Goal: Transaction & Acquisition: Purchase product/service

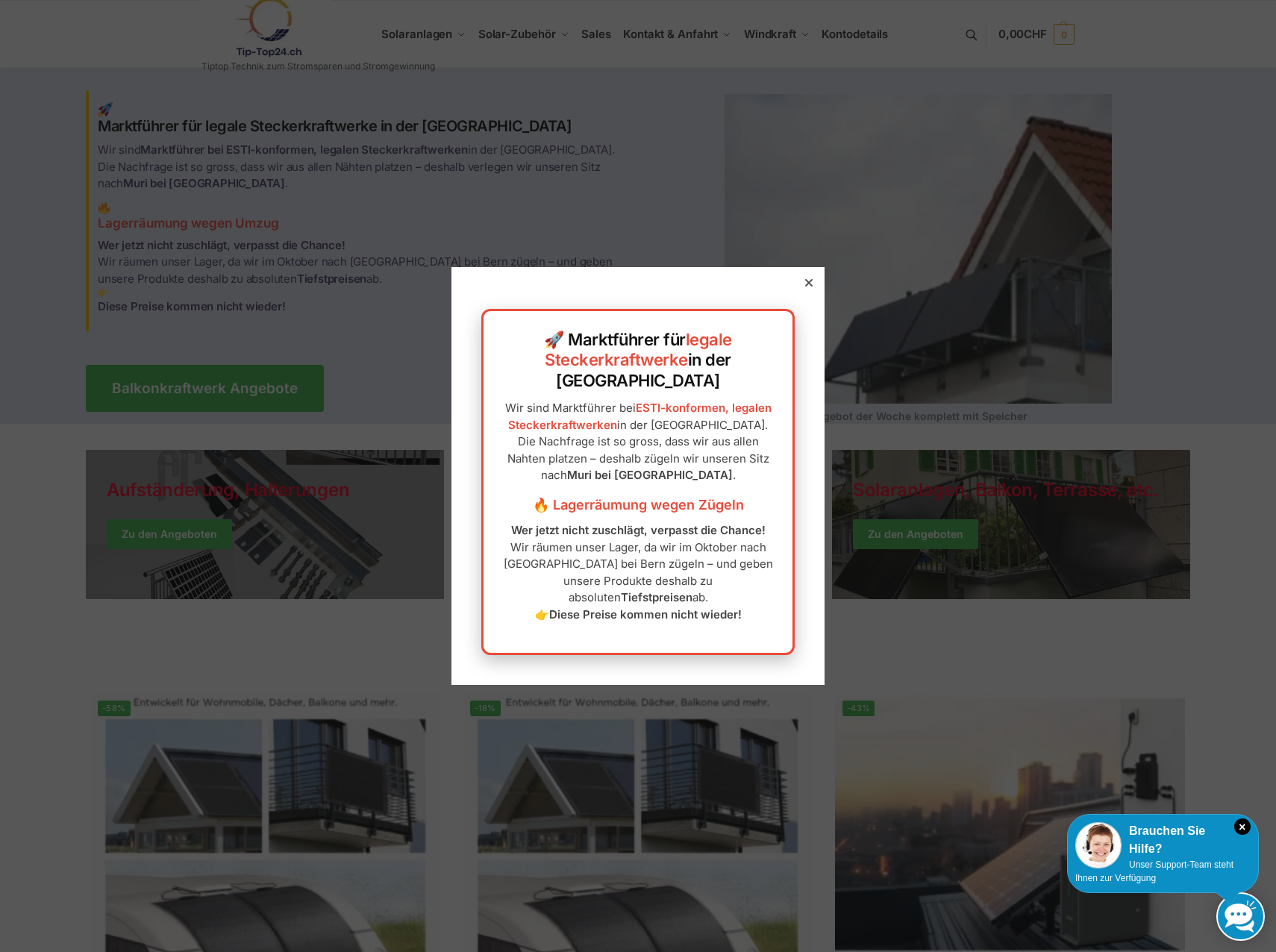
click at [805, 286] on icon at bounding box center [809, 283] width 8 height 8
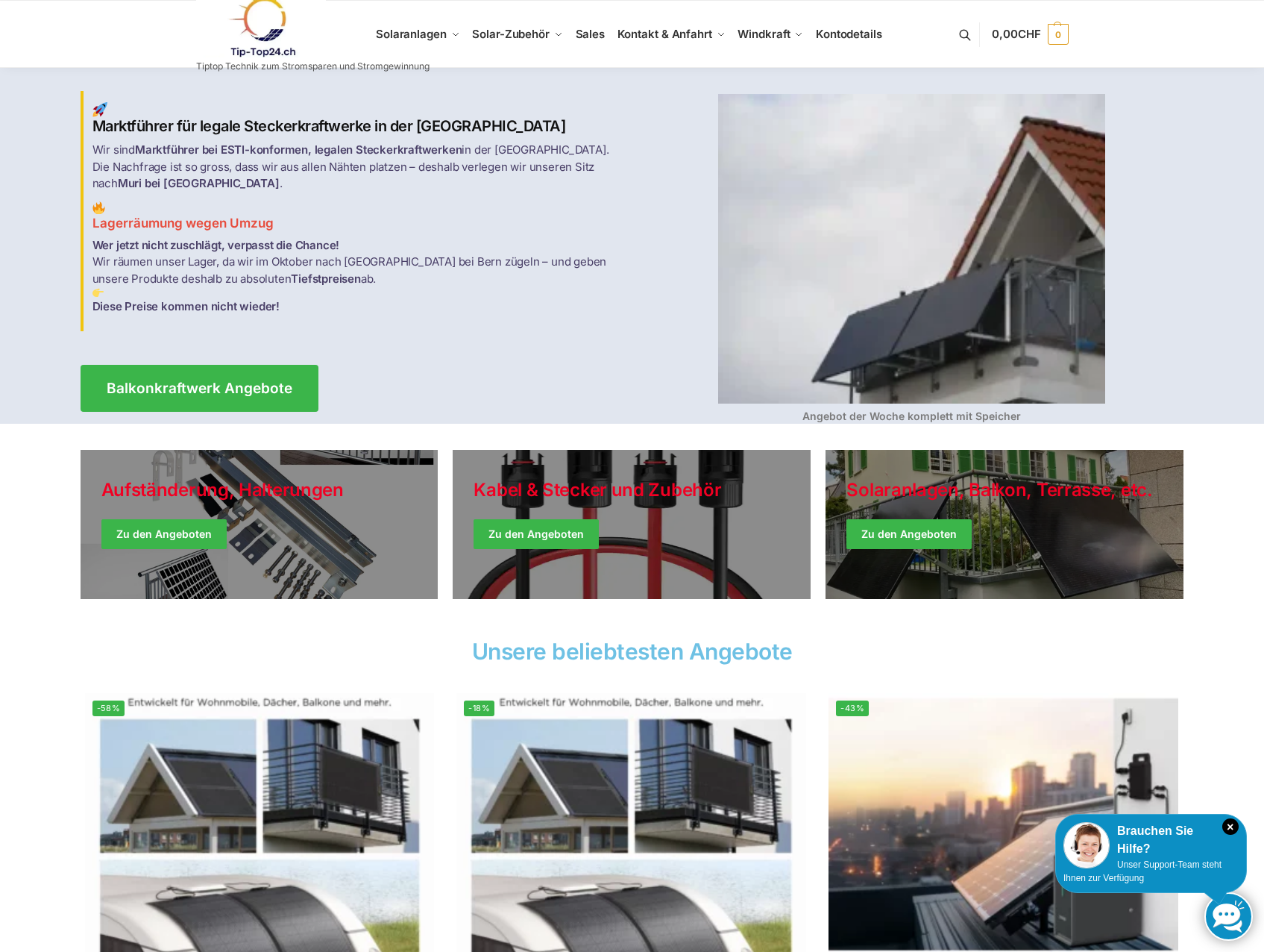
click at [415, 37] on link at bounding box center [312, 27] width 233 height 60
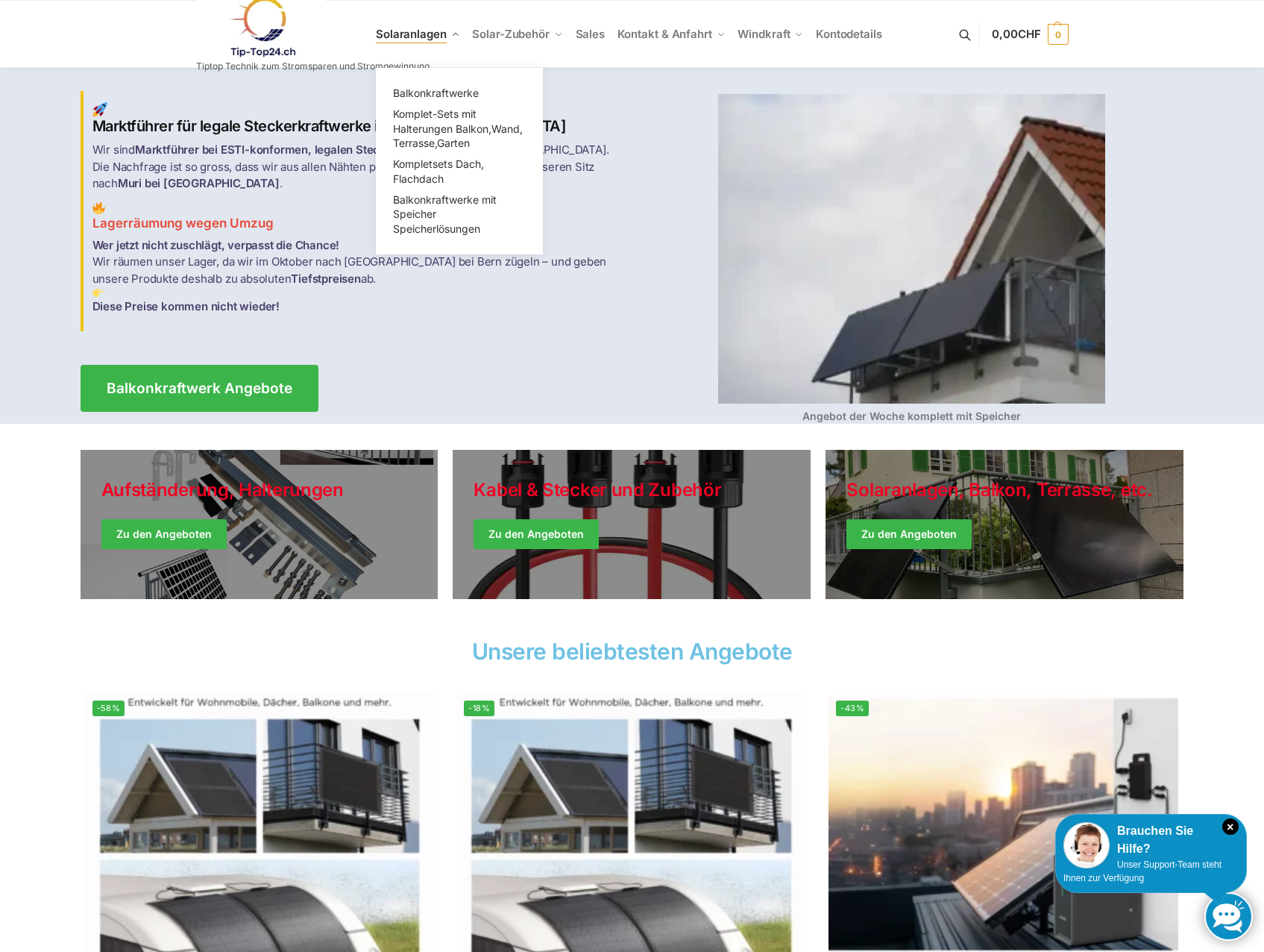
click at [429, 82] on ul "Balkonkraftwerke Komplet-Sets mit Halterungen Balkon,Wand, Terrasse,Garten Komp…" at bounding box center [459, 160] width 167 height 187
click at [429, 91] on span "Balkonkraftwerke" at bounding box center [435, 93] width 85 height 13
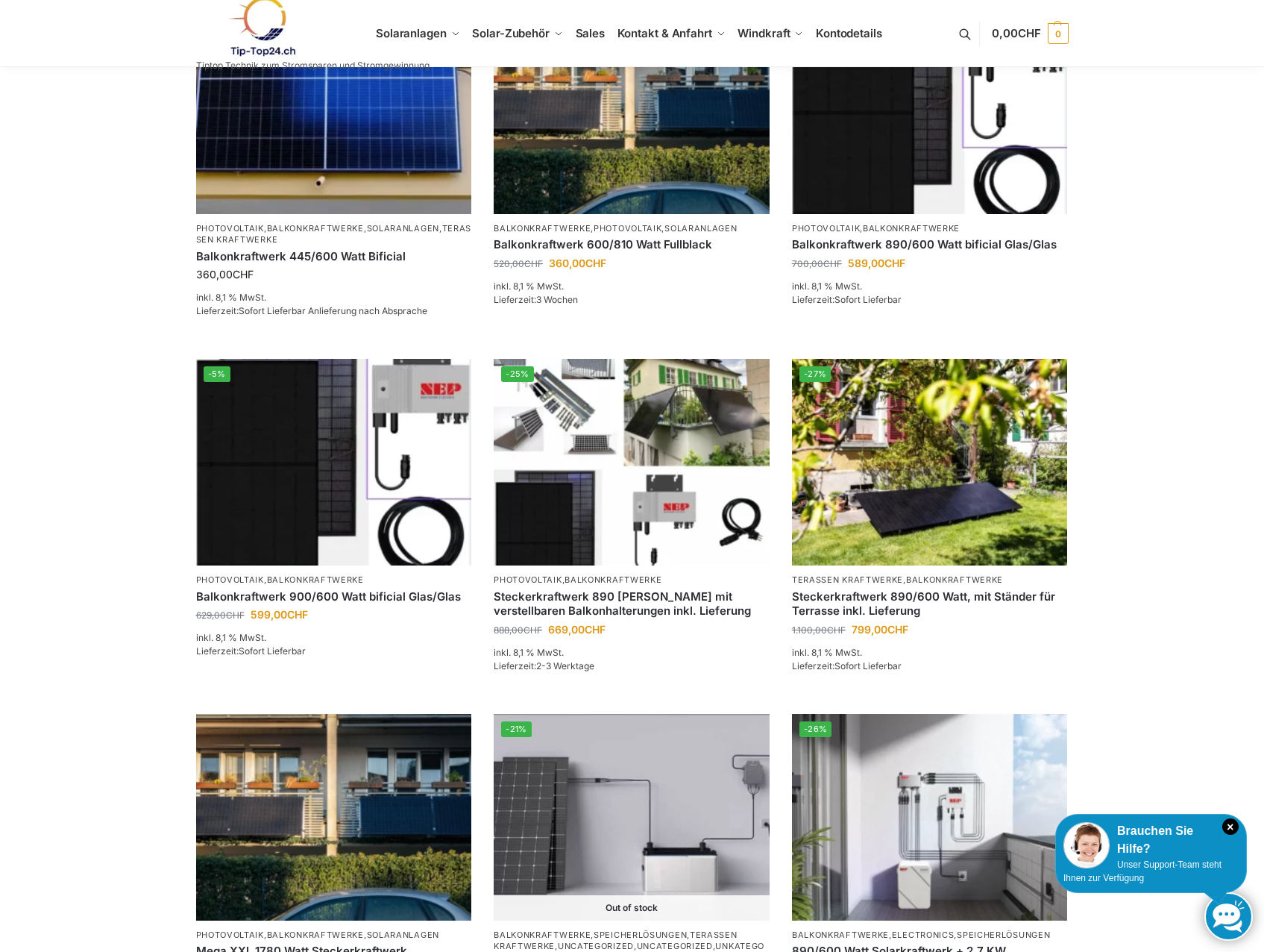
scroll to position [75, 0]
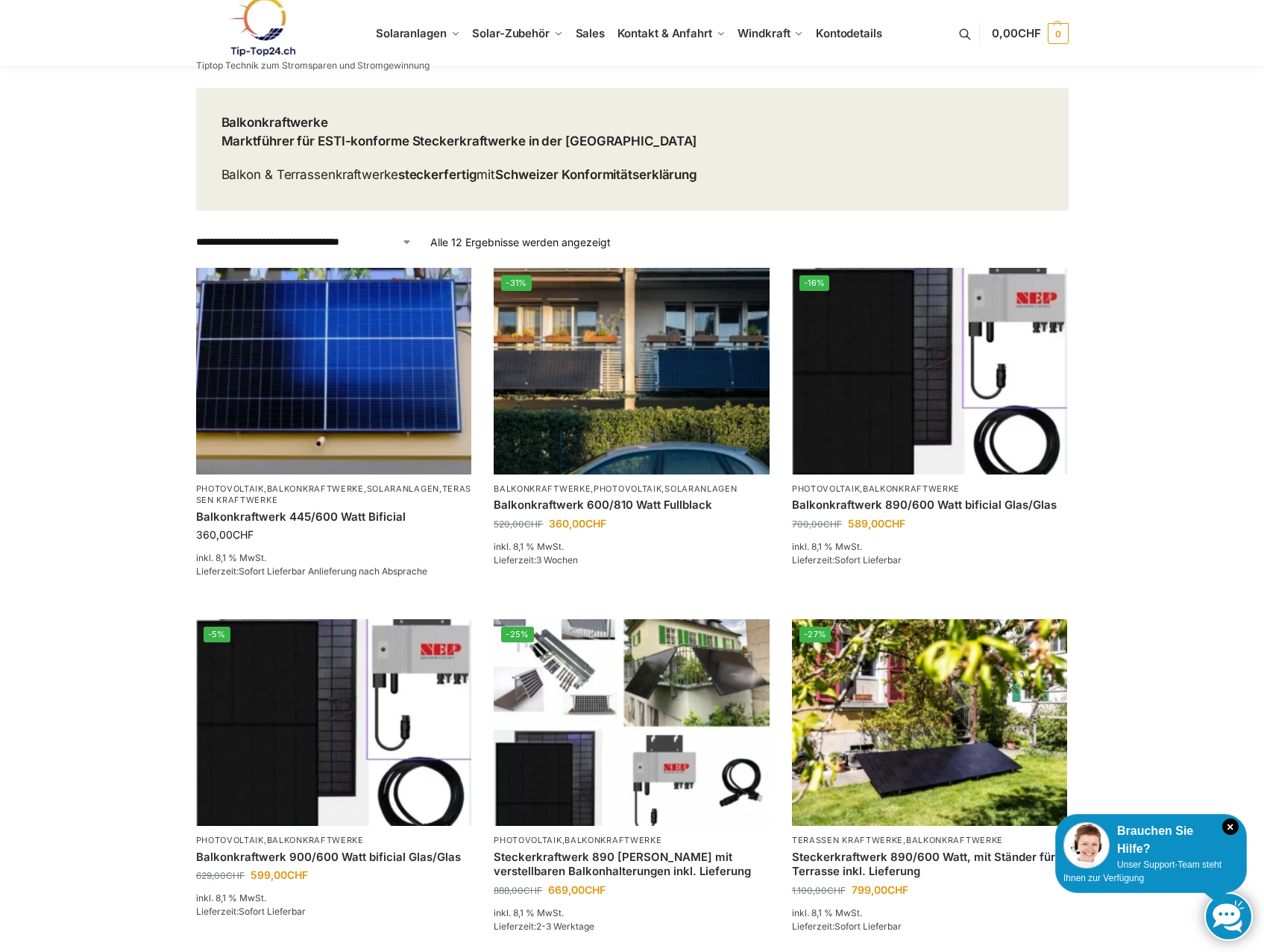
click at [428, 34] on link at bounding box center [312, 26] width 233 height 60
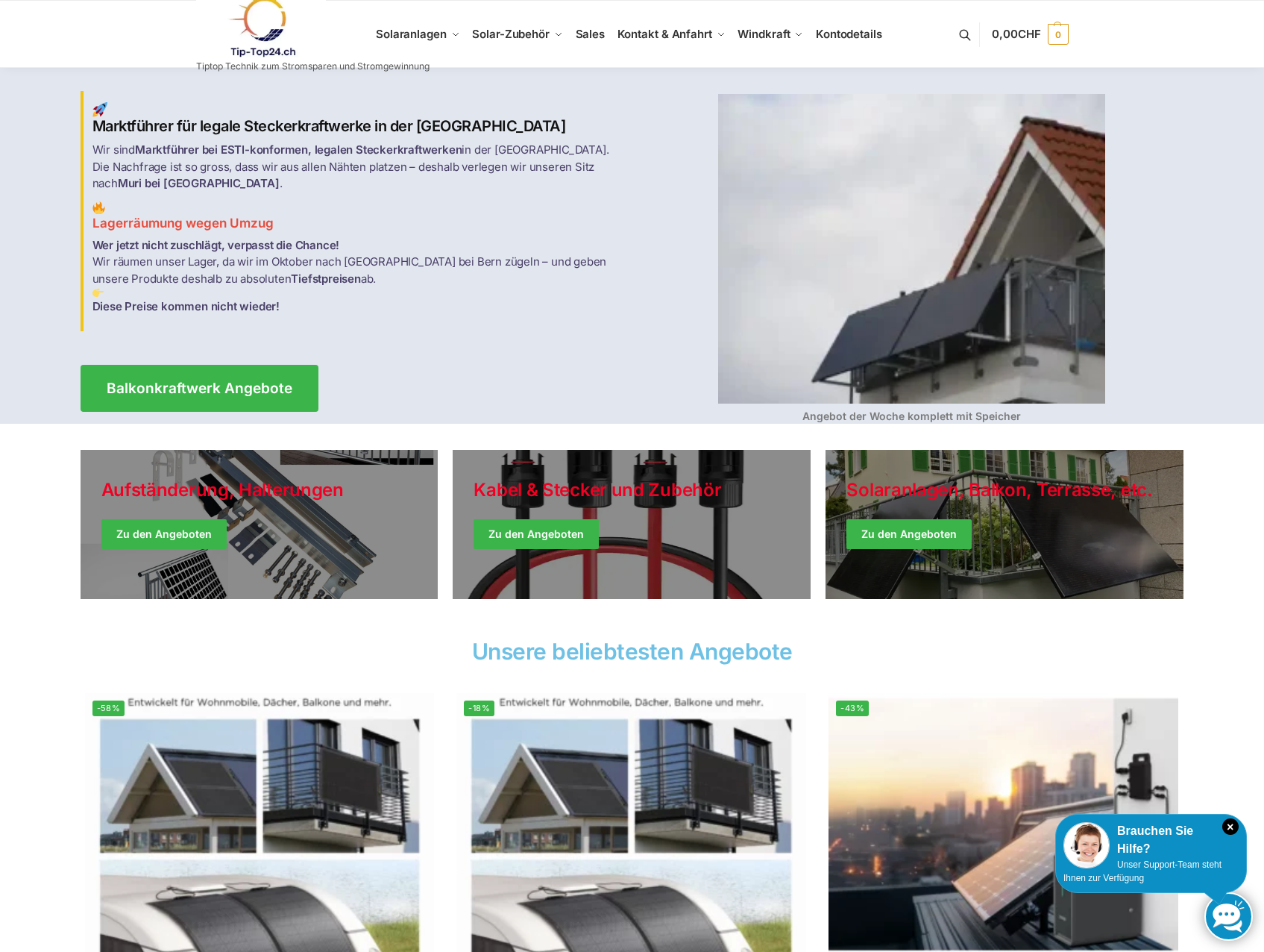
click at [413, 35] on link at bounding box center [312, 27] width 233 height 60
click at [511, 113] on span "Halterungen" at bounding box center [513, 114] width 60 height 13
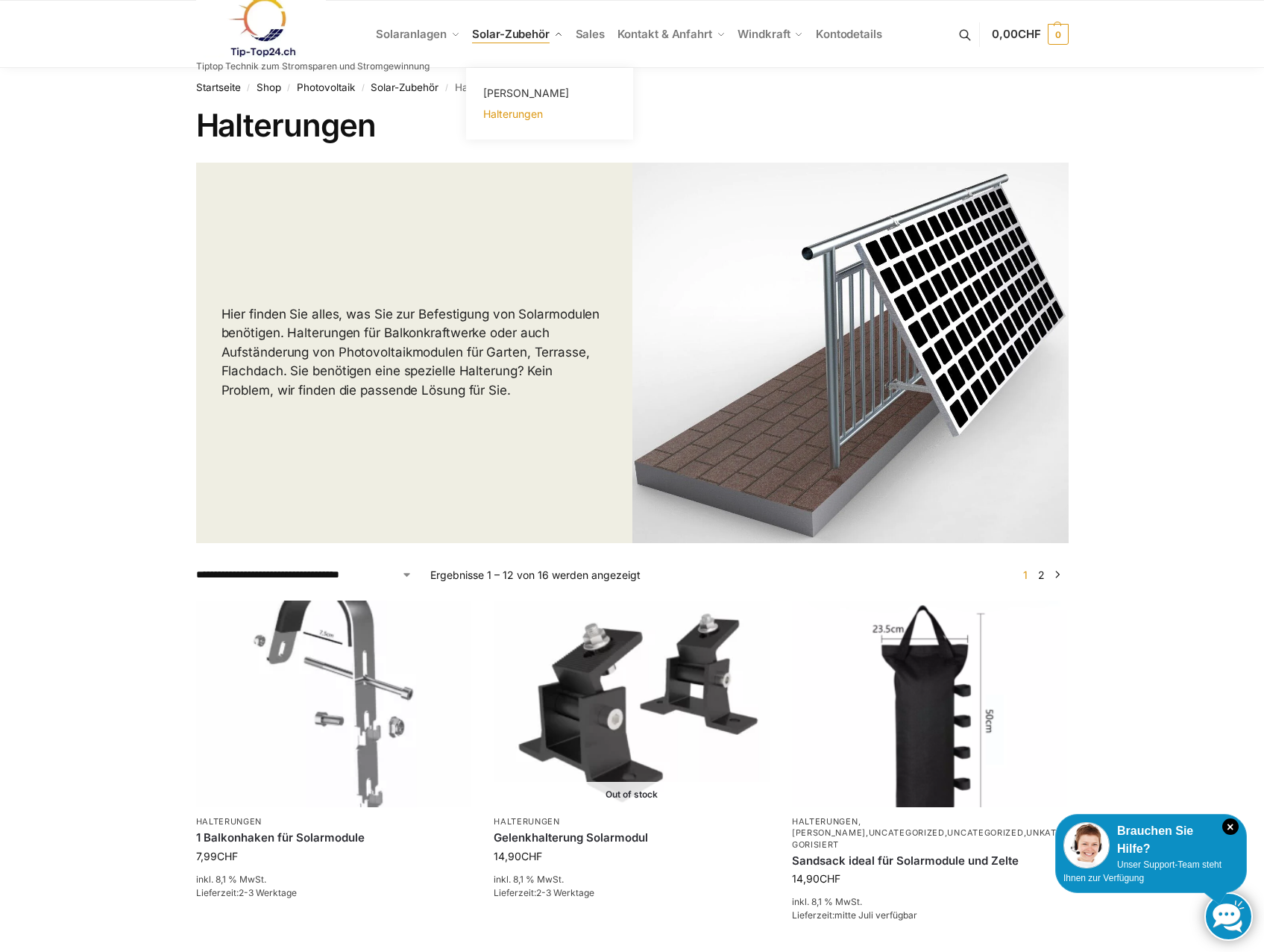
click at [503, 105] on link "Halterungen" at bounding box center [549, 114] width 149 height 21
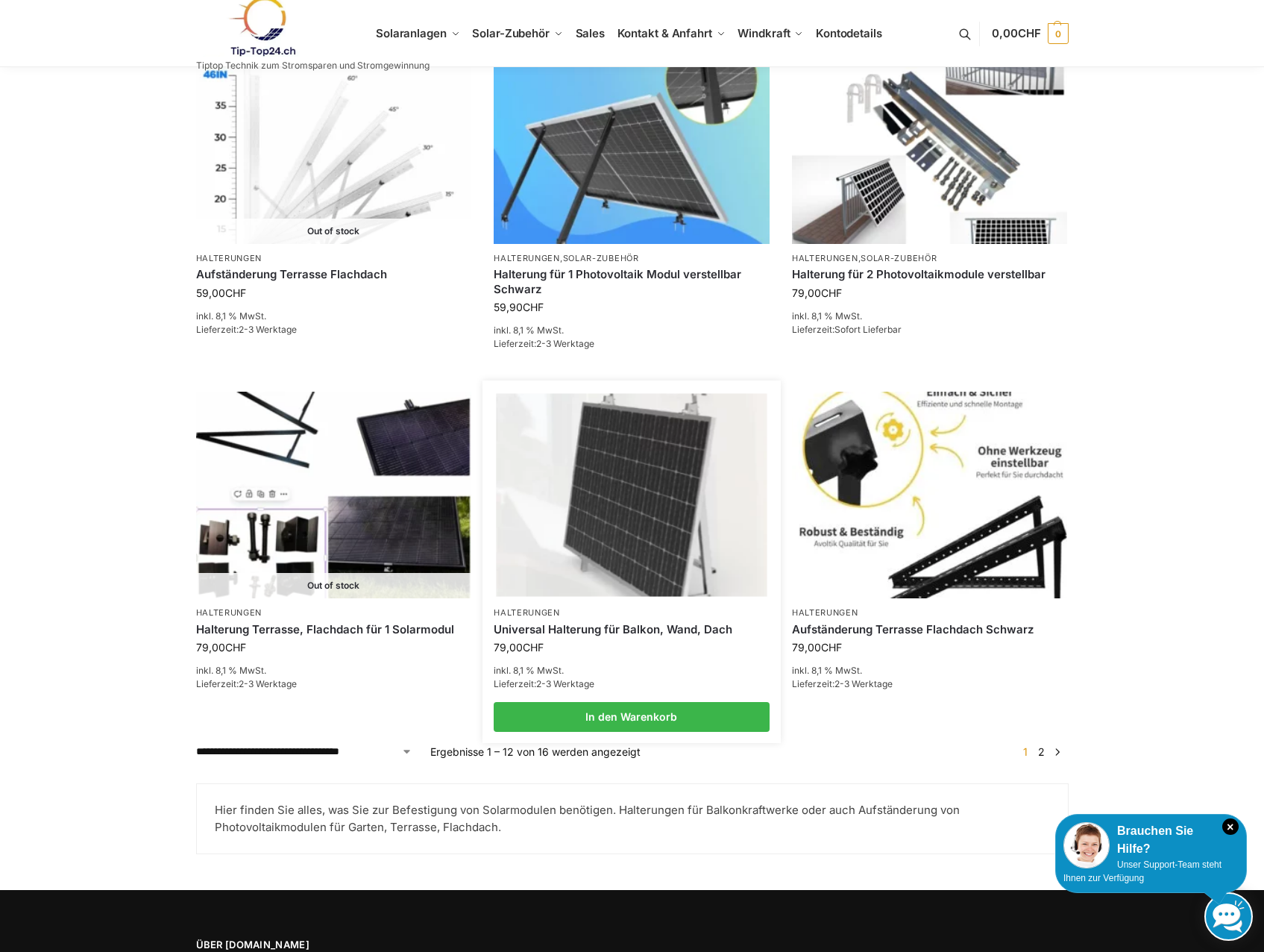
scroll to position [1268, 0]
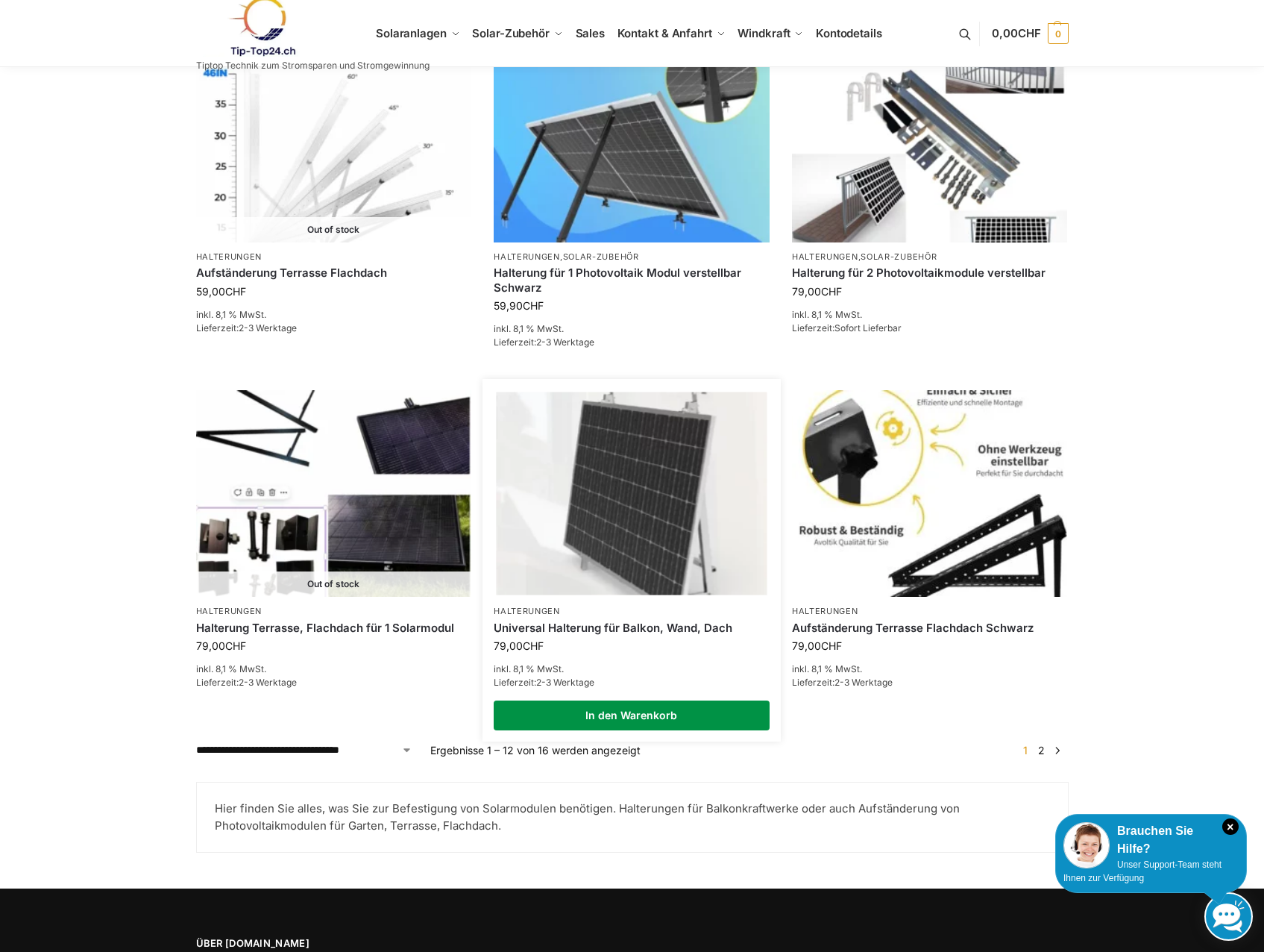
click at [634, 712] on link "In den Warenkorb" at bounding box center [632, 716] width 276 height 30
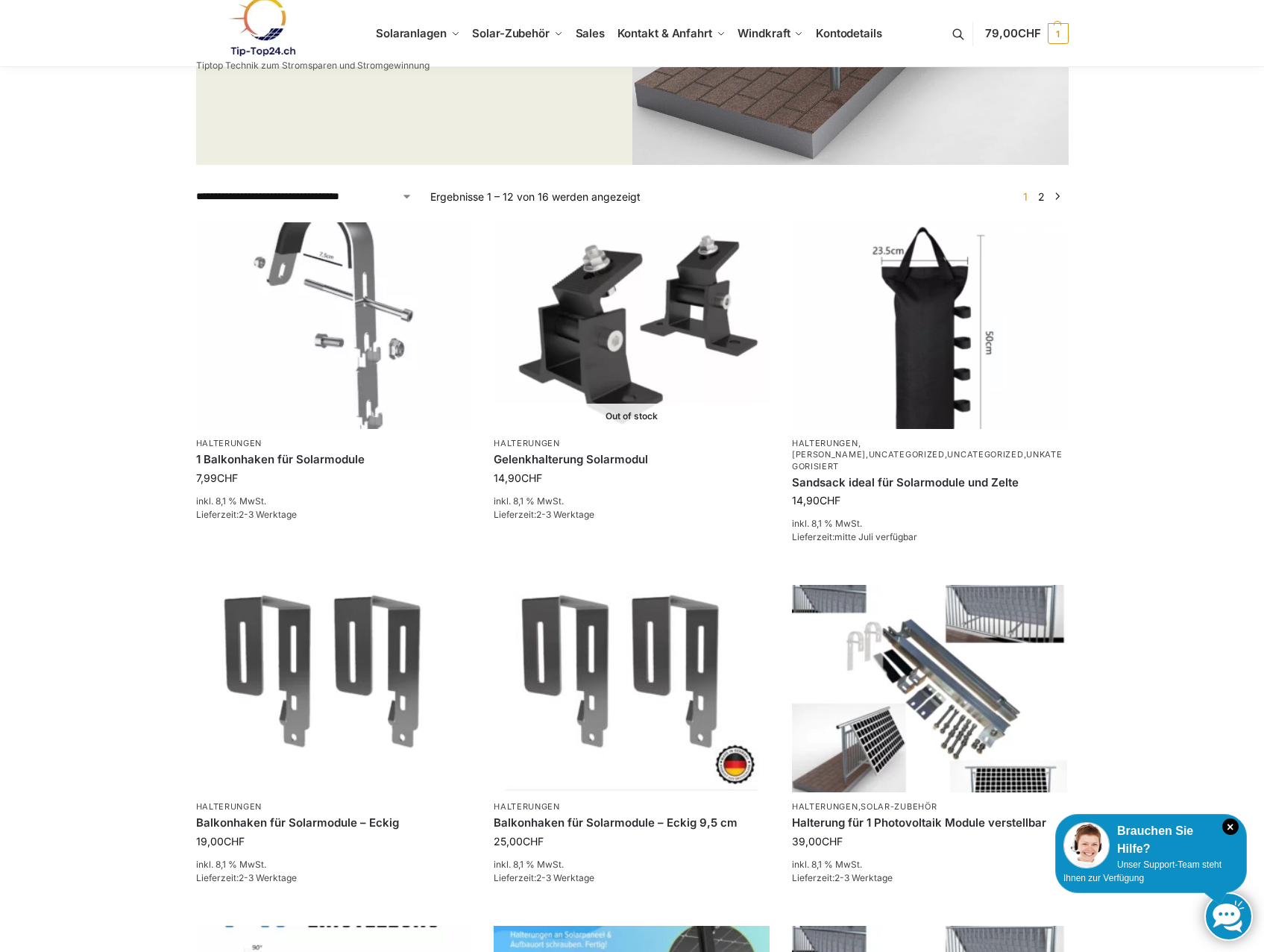
scroll to position [0, 0]
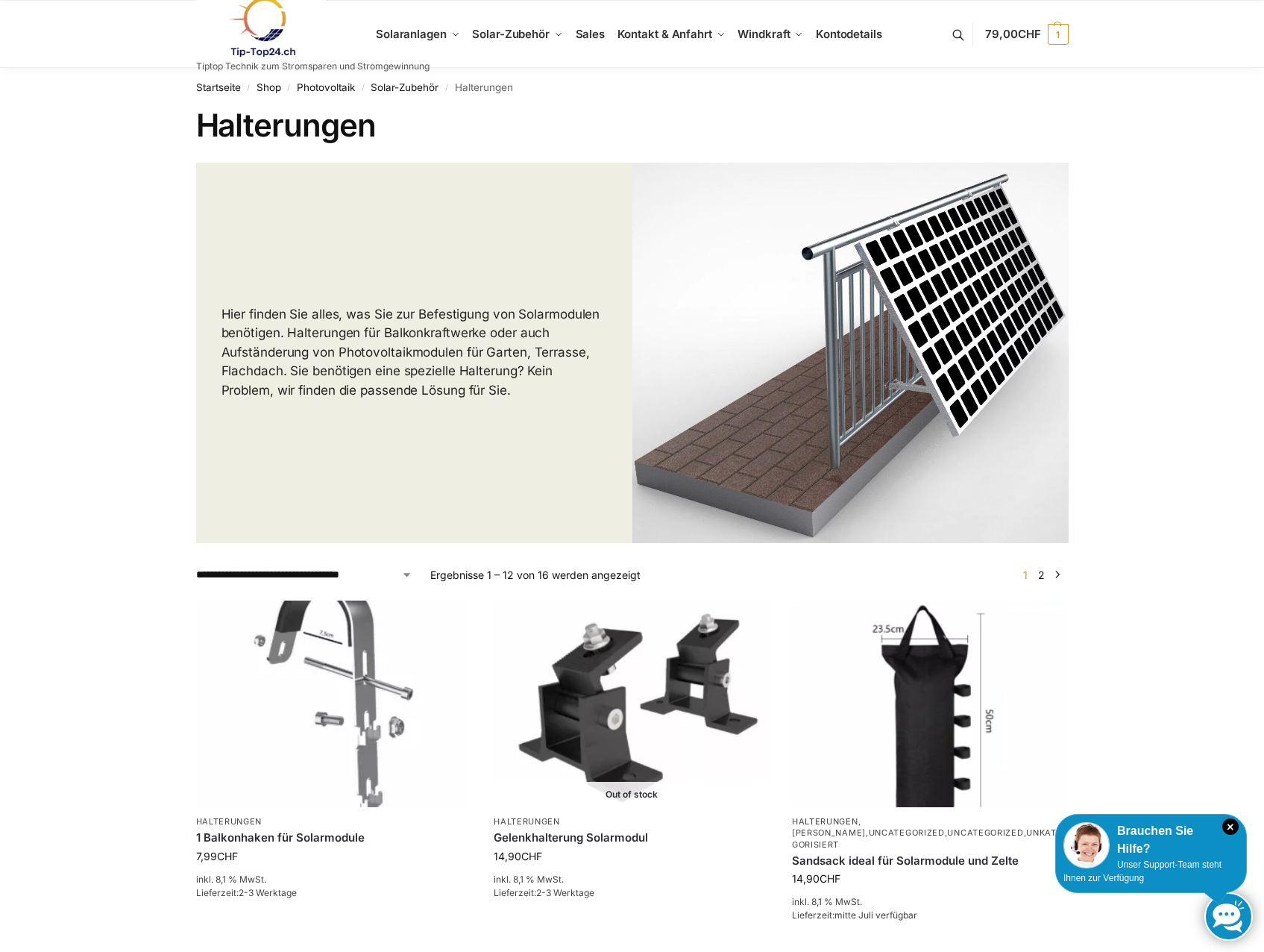
click at [425, 36] on link at bounding box center [312, 27] width 233 height 60
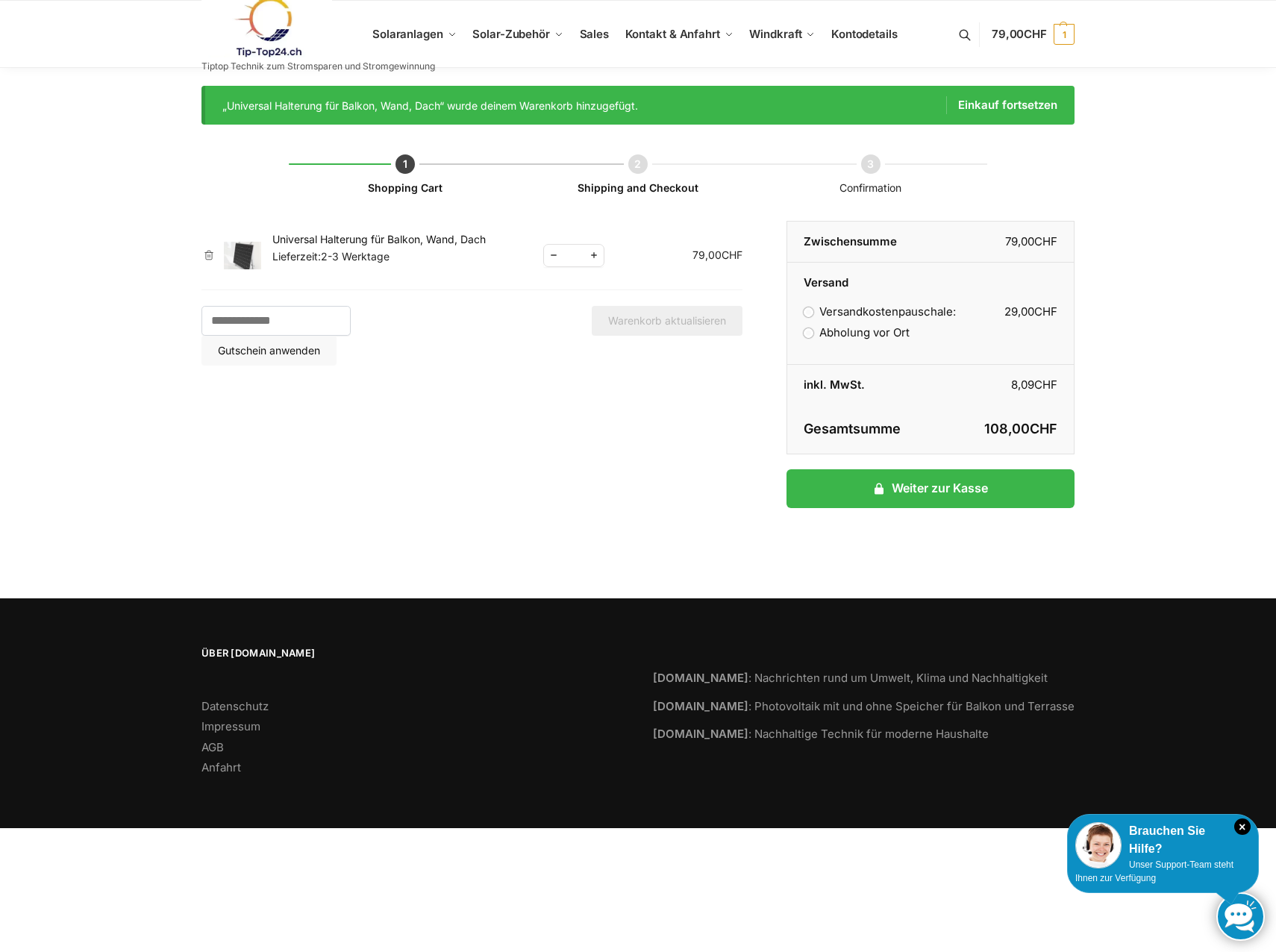
click at [585, 254] on span "Increase quantity" at bounding box center [594, 256] width 20 height 19
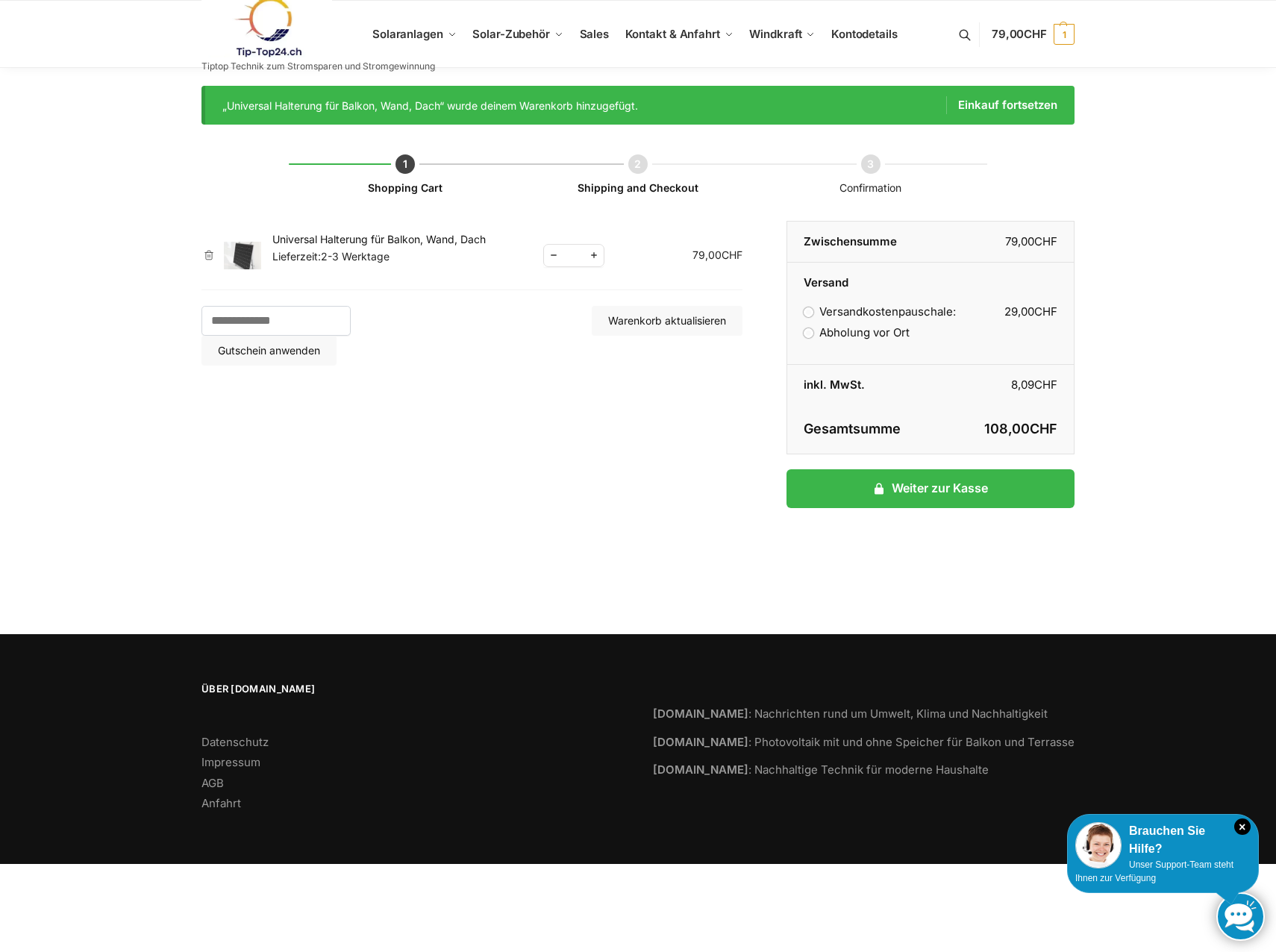
click at [590, 257] on span "Increase quantity" at bounding box center [594, 256] width 20 height 19
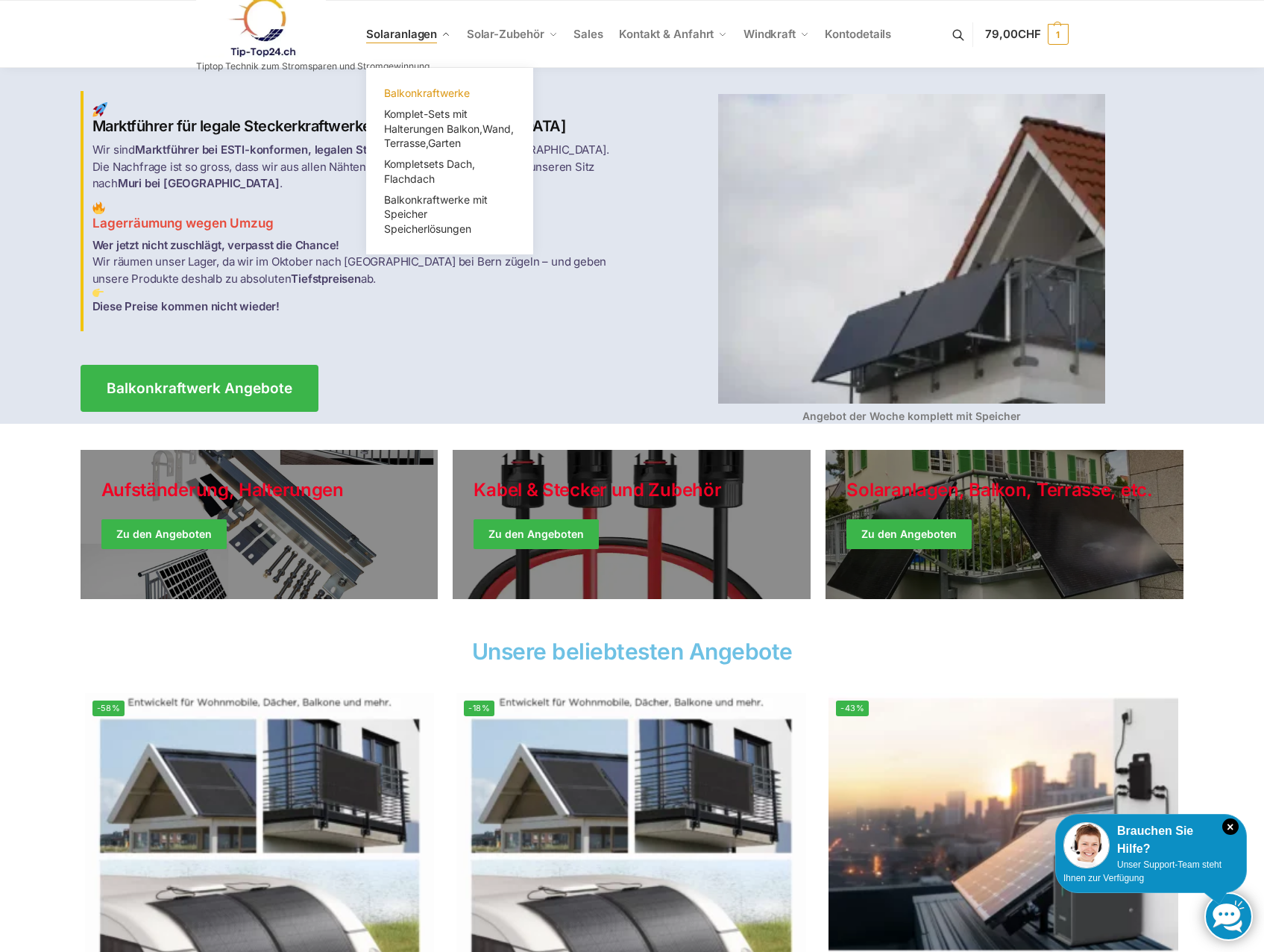
click at [444, 91] on span "Balkonkraftwerke" at bounding box center [427, 93] width 85 height 13
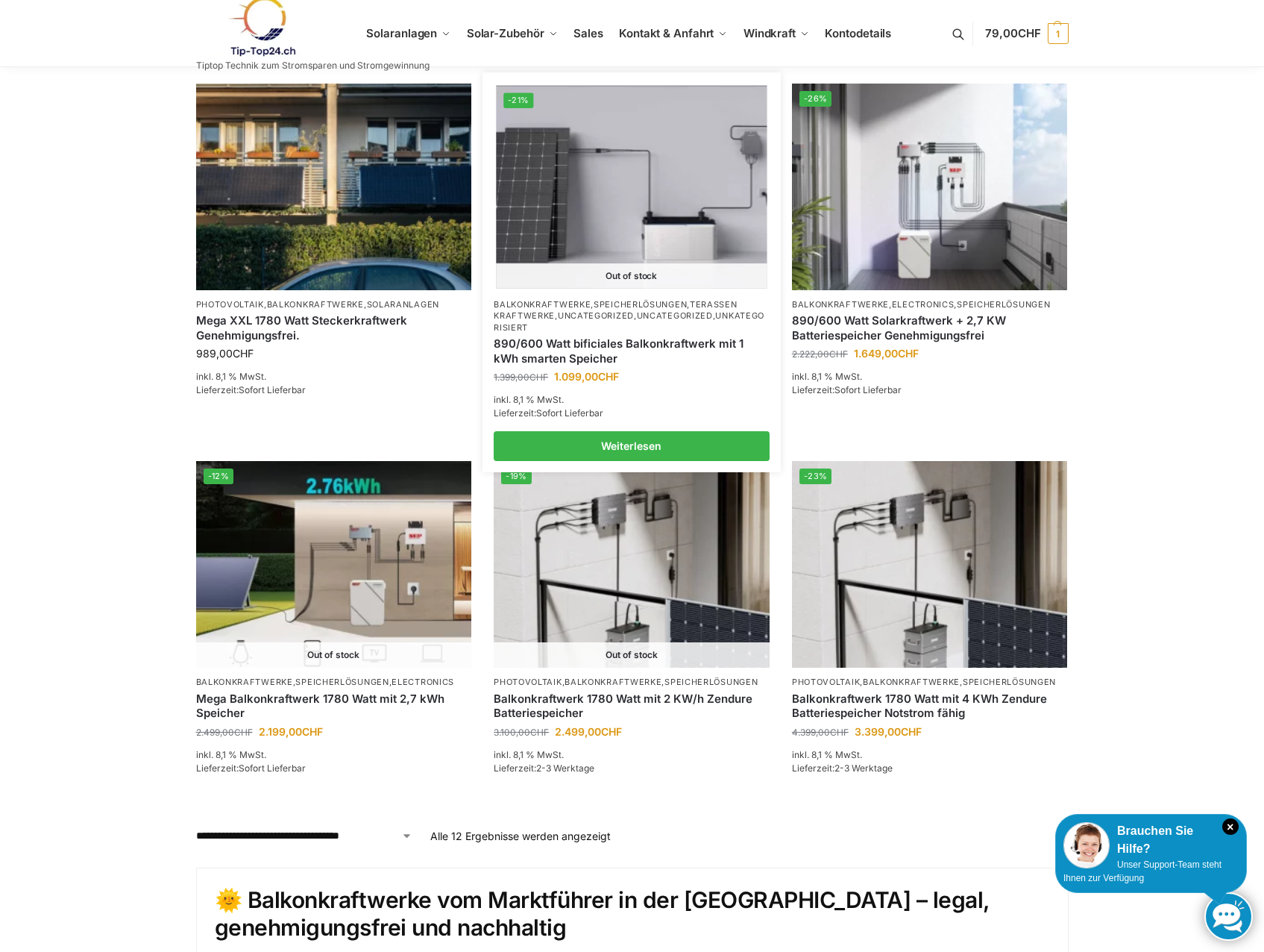
scroll to position [970, 0]
